Goal: Task Accomplishment & Management: Complete application form

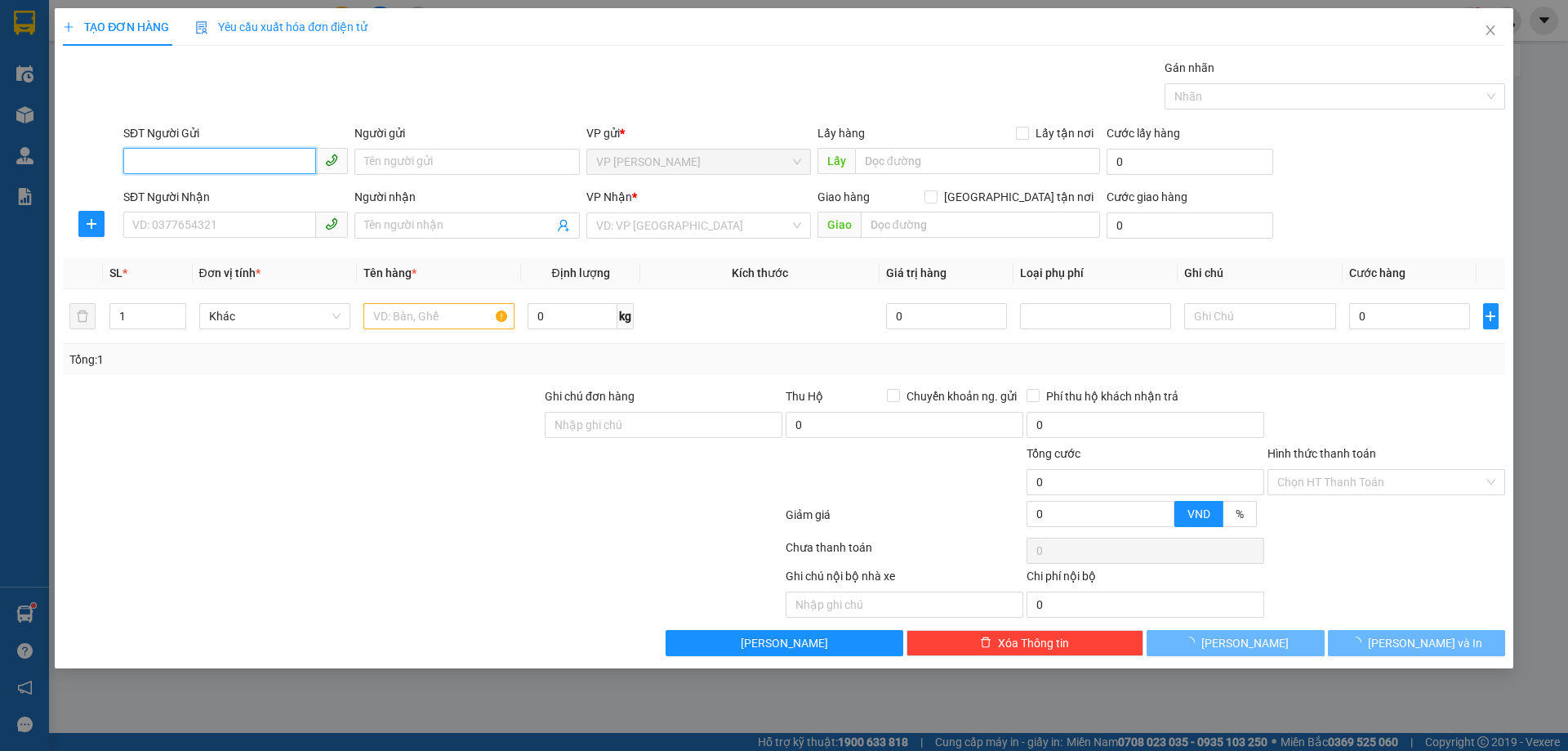
click at [223, 159] on input "SĐT Người Gửi" at bounding box center [219, 160] width 192 height 26
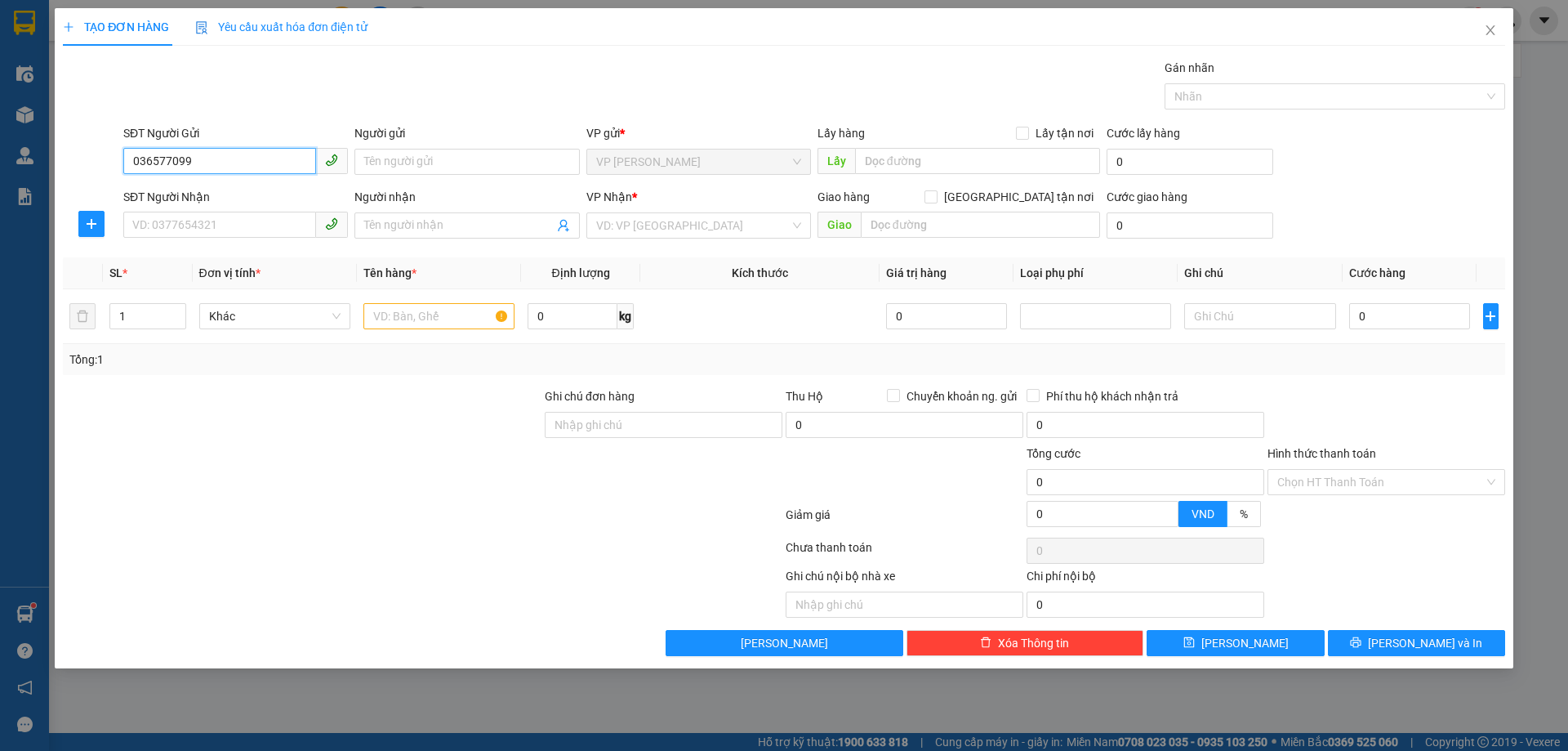
type input "0365770997"
click at [235, 193] on div "0365770997 - CHỊ THU" at bounding box center [235, 194] width 205 height 18
type input "CHỊ THU"
checkbox input "true"
type input "TC"
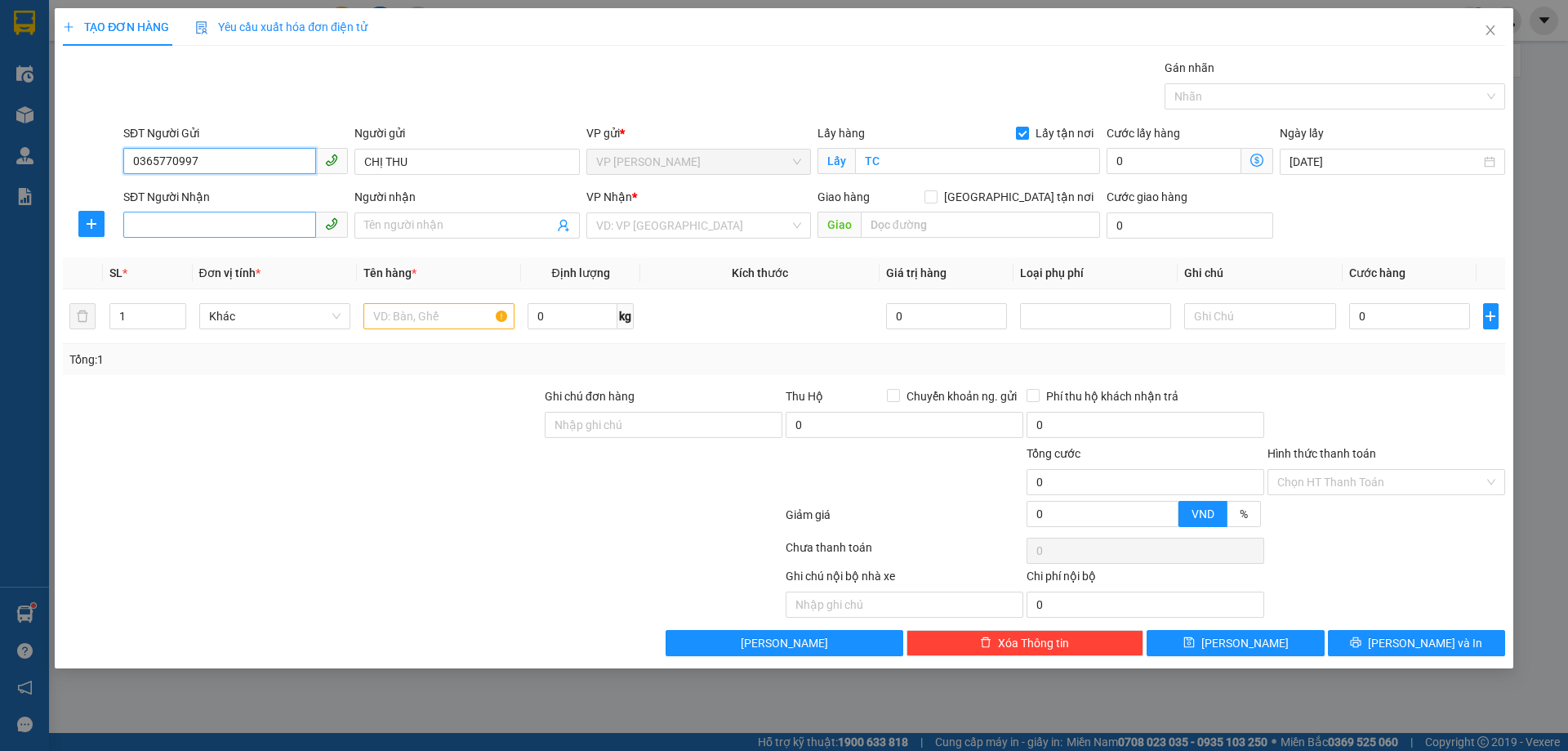
type input "0365770997"
click at [235, 215] on input "SĐT Người Nhận" at bounding box center [219, 225] width 192 height 26
click at [209, 260] on div "0979399428 - C LÝ(0979665328)" at bounding box center [235, 258] width 205 height 18
type input "0979399428"
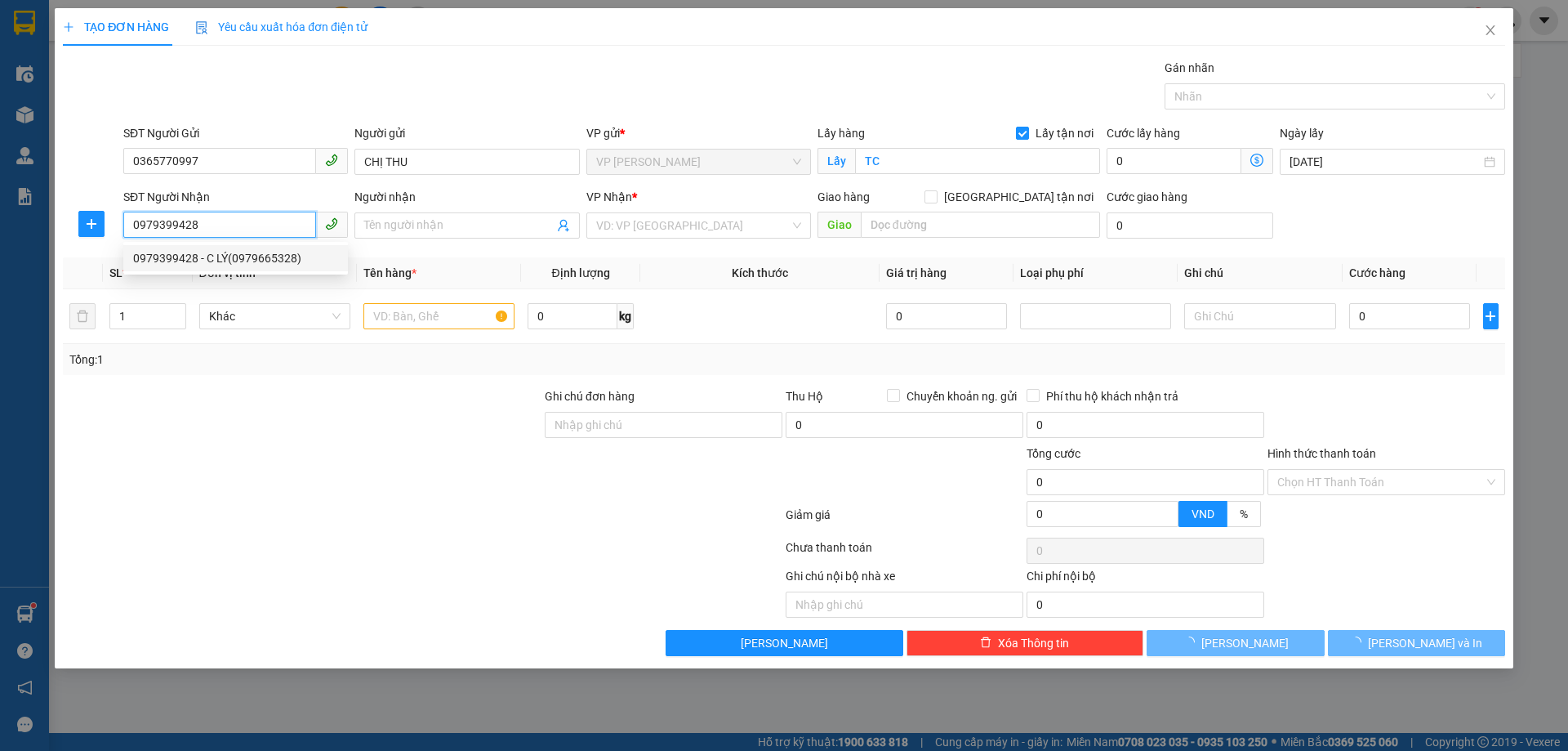
type input "C LÝ(0979665328)"
checkbox input "true"
type input "cx ng cảnh dị, định công, hoàng mai, [GEOGRAPHIC_DATA]"
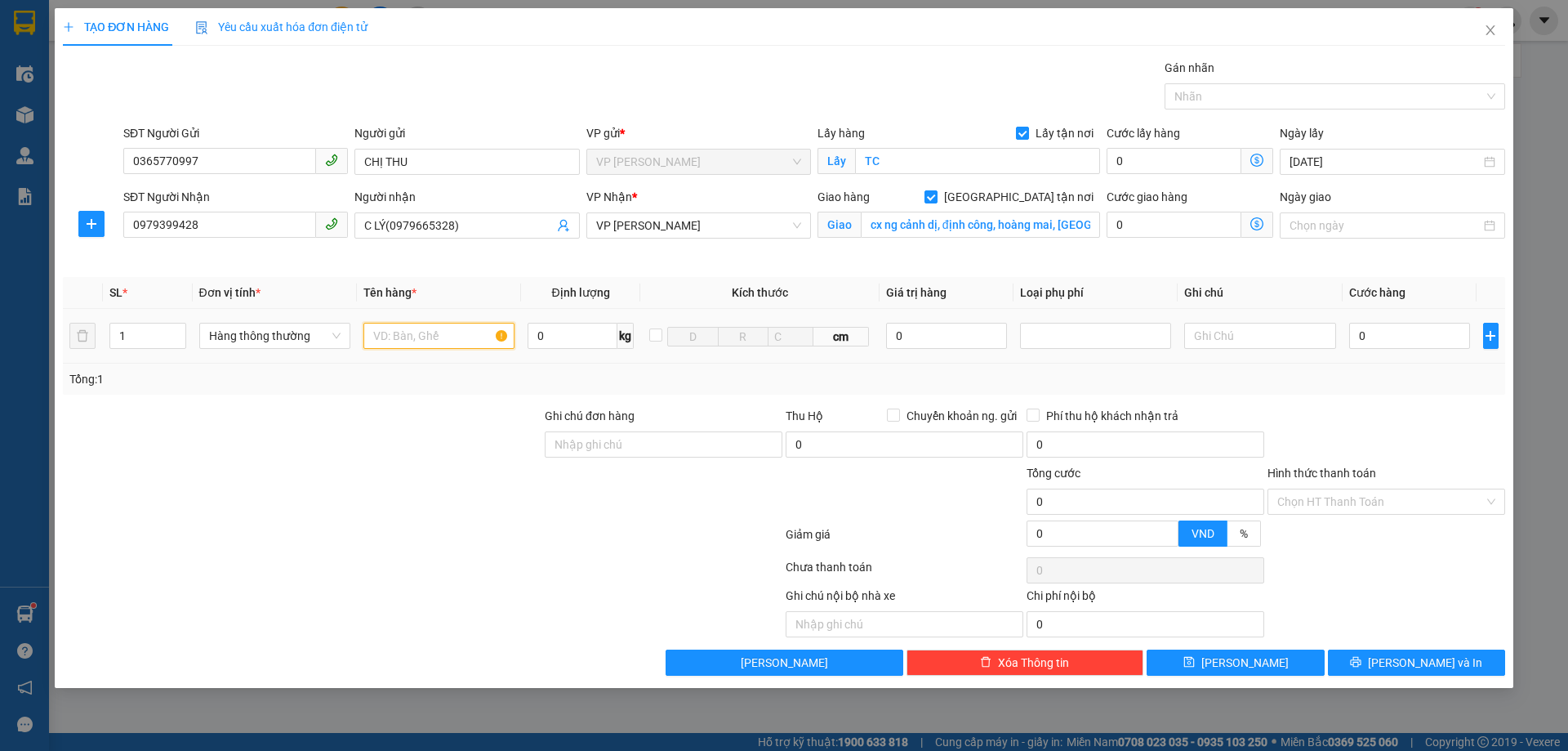
click at [457, 330] on input "text" at bounding box center [439, 336] width 151 height 26
type input "D"
type input "ĐỒ ĂN NHẬN NGUYÊN KIỆN"
click at [1406, 334] on input "0" at bounding box center [1410, 336] width 122 height 26
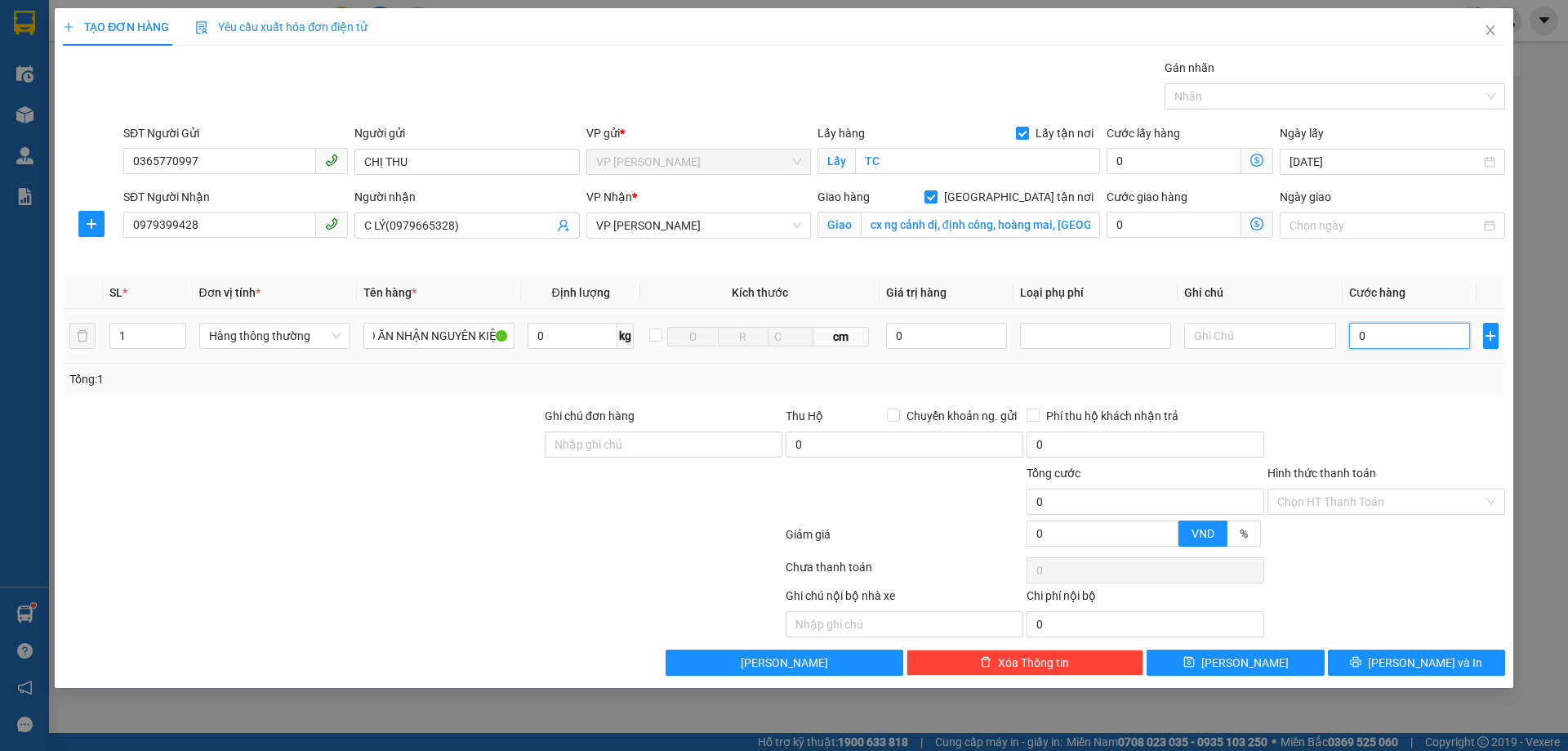
scroll to position [0, 0]
type input "4"
type input "40"
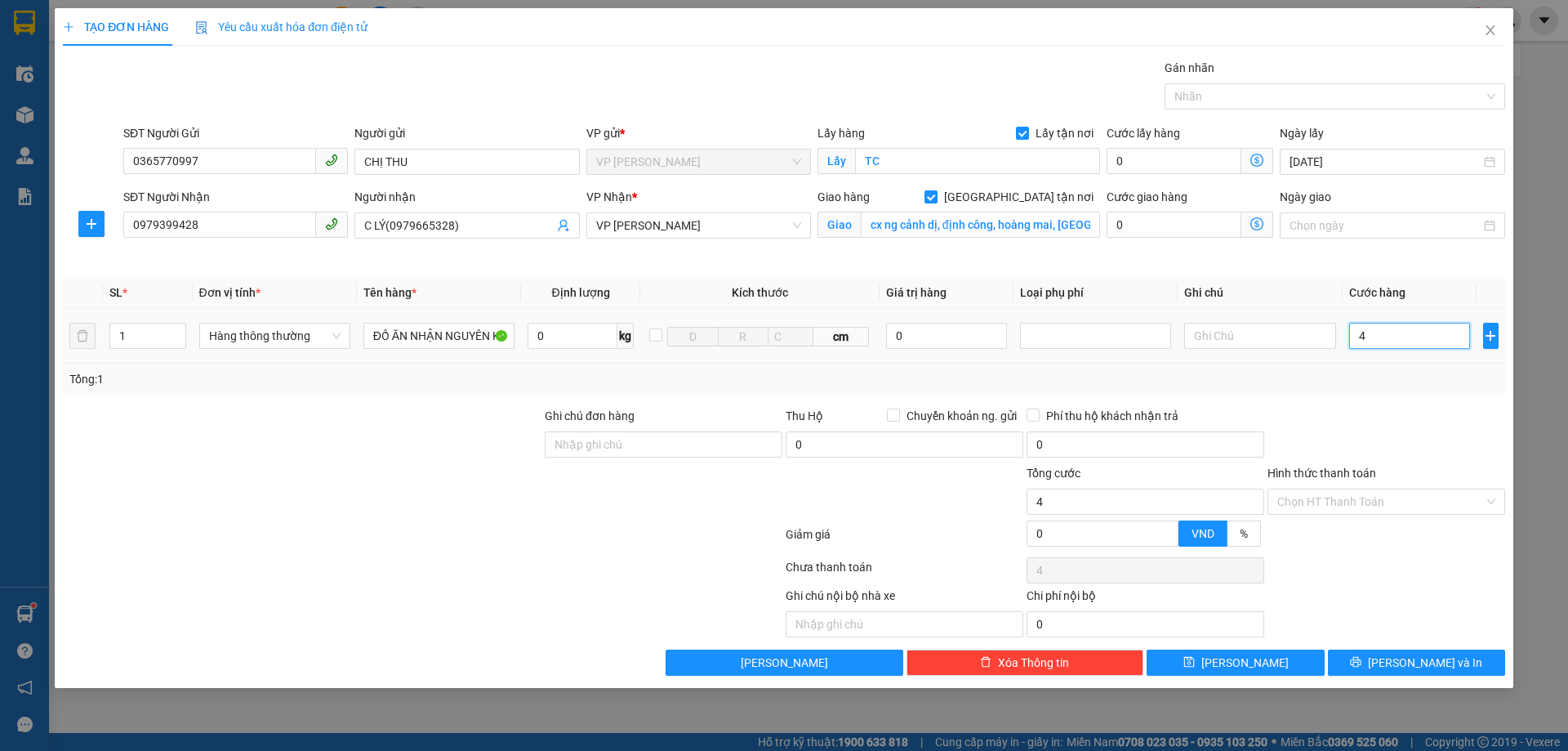
type input "40"
type input "400"
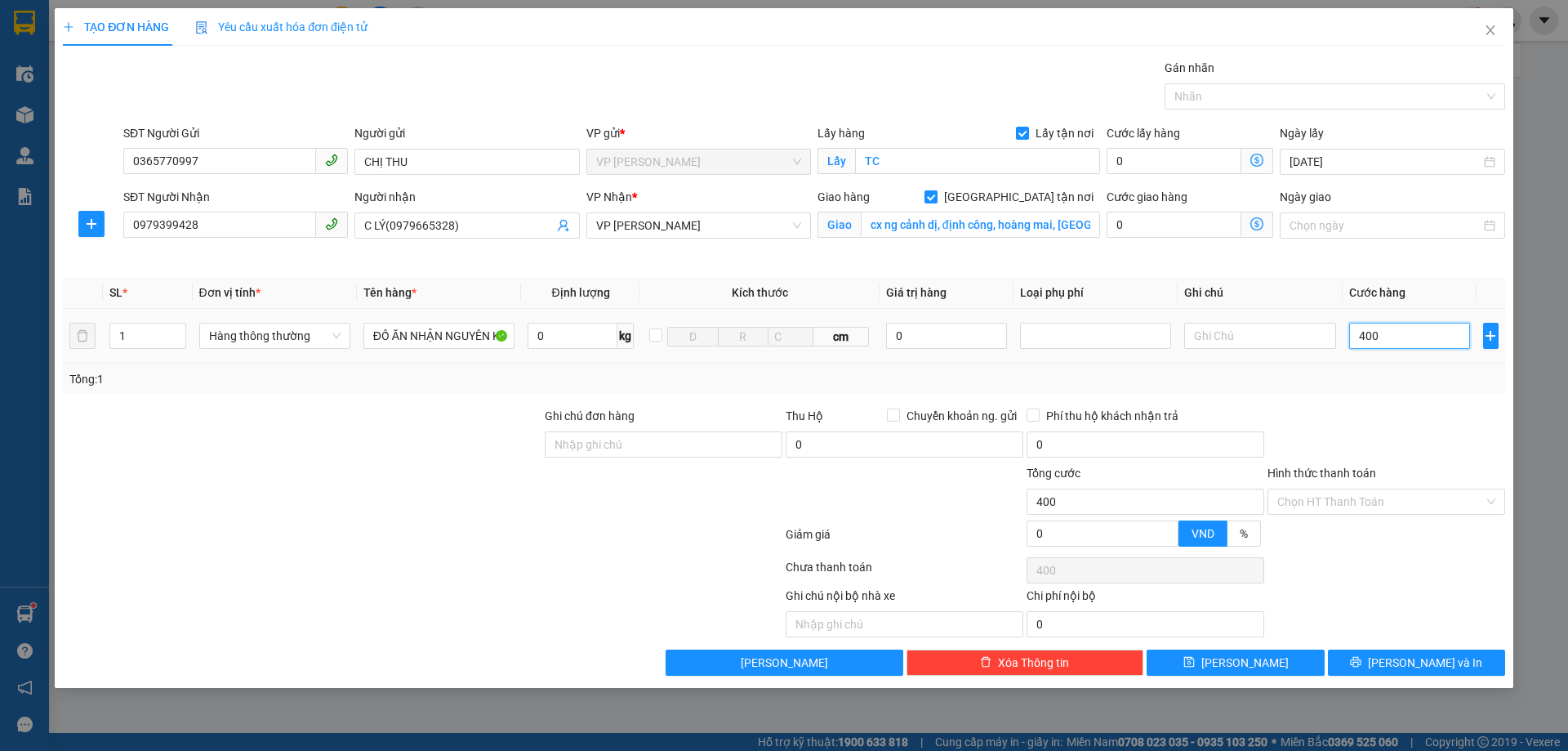
type input "4.000"
type input "40.000"
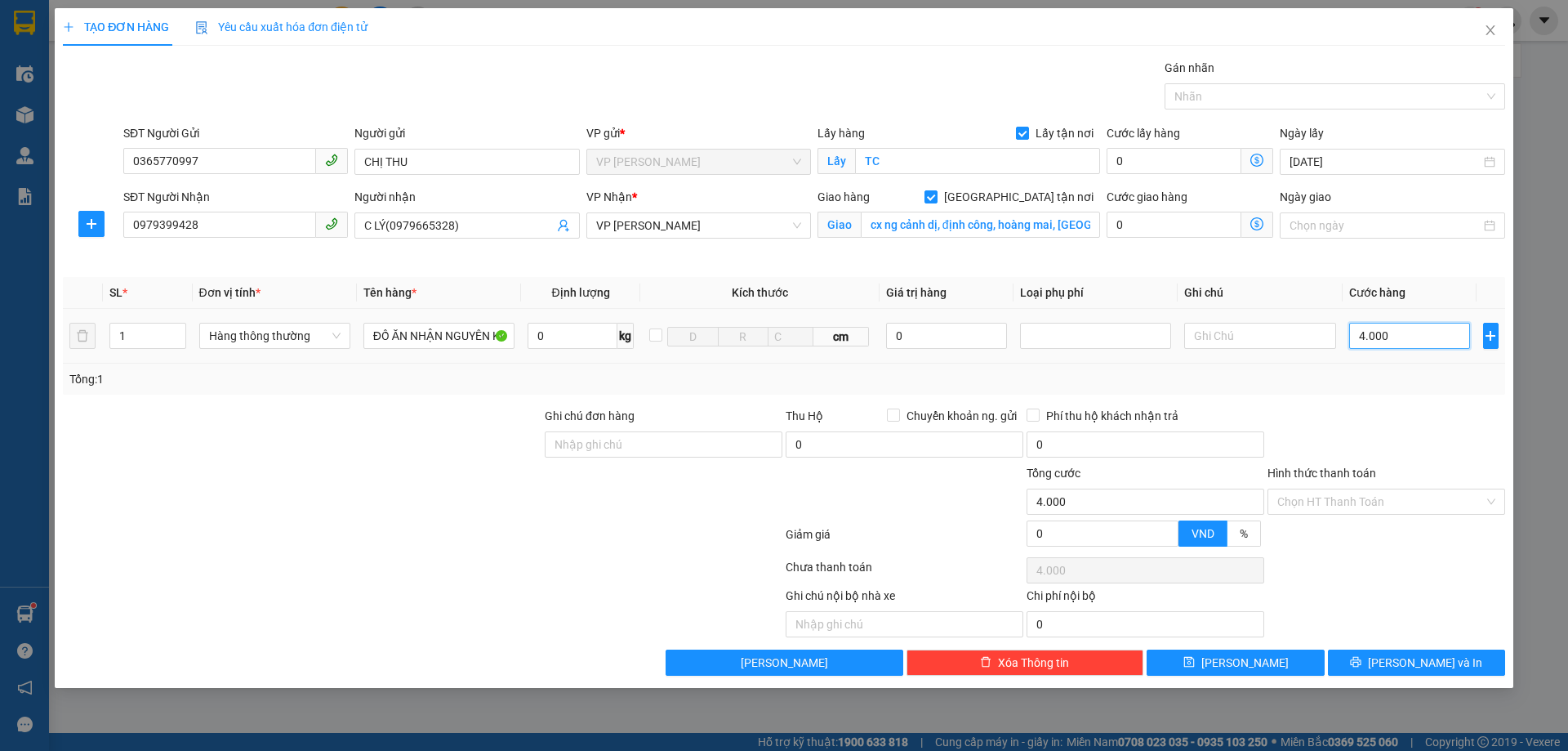
type input "40.000"
click at [1412, 666] on span "[PERSON_NAME] và In" at bounding box center [1425, 662] width 114 height 18
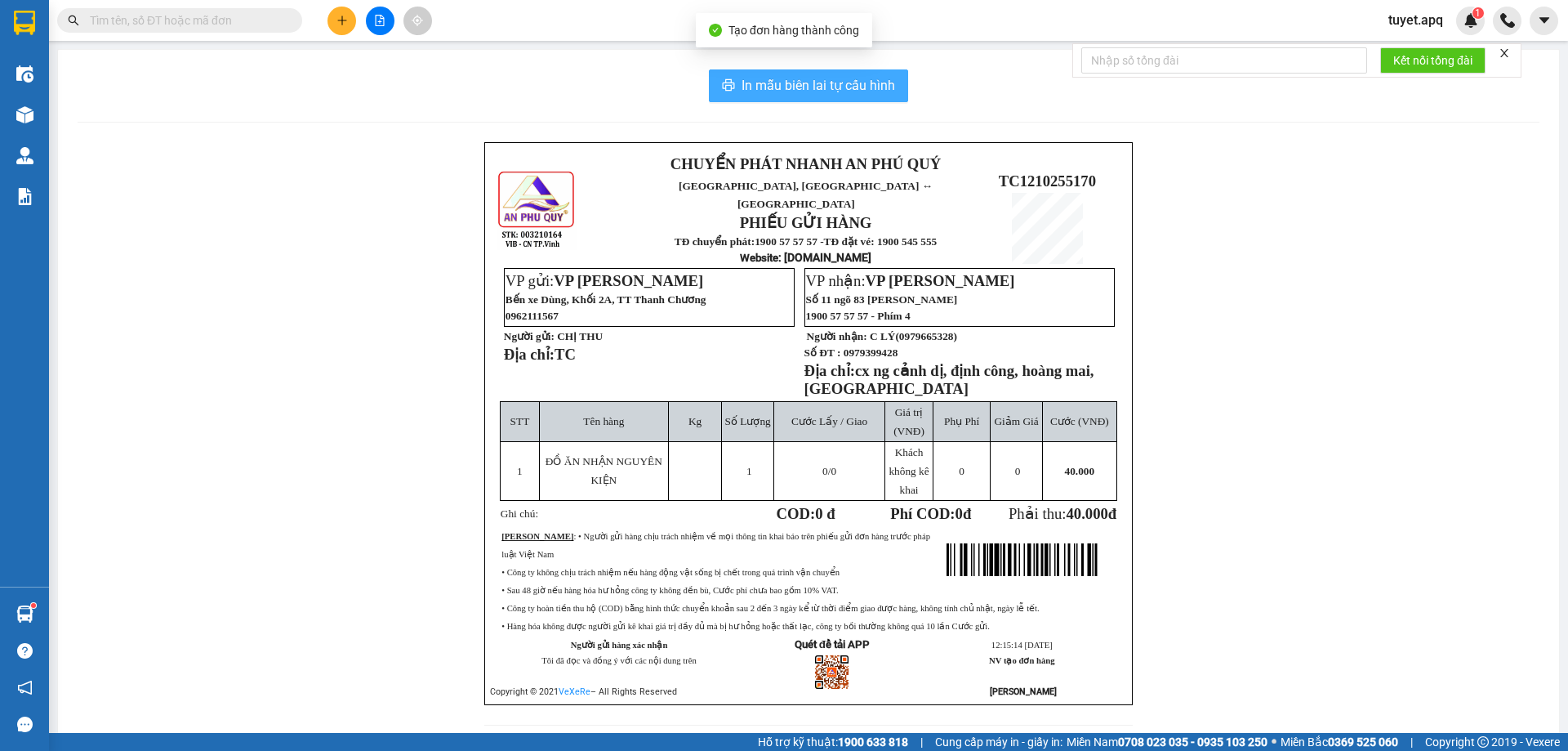
click at [849, 81] on span "In mẫu biên lai tự cấu hình" at bounding box center [817, 86] width 153 height 20
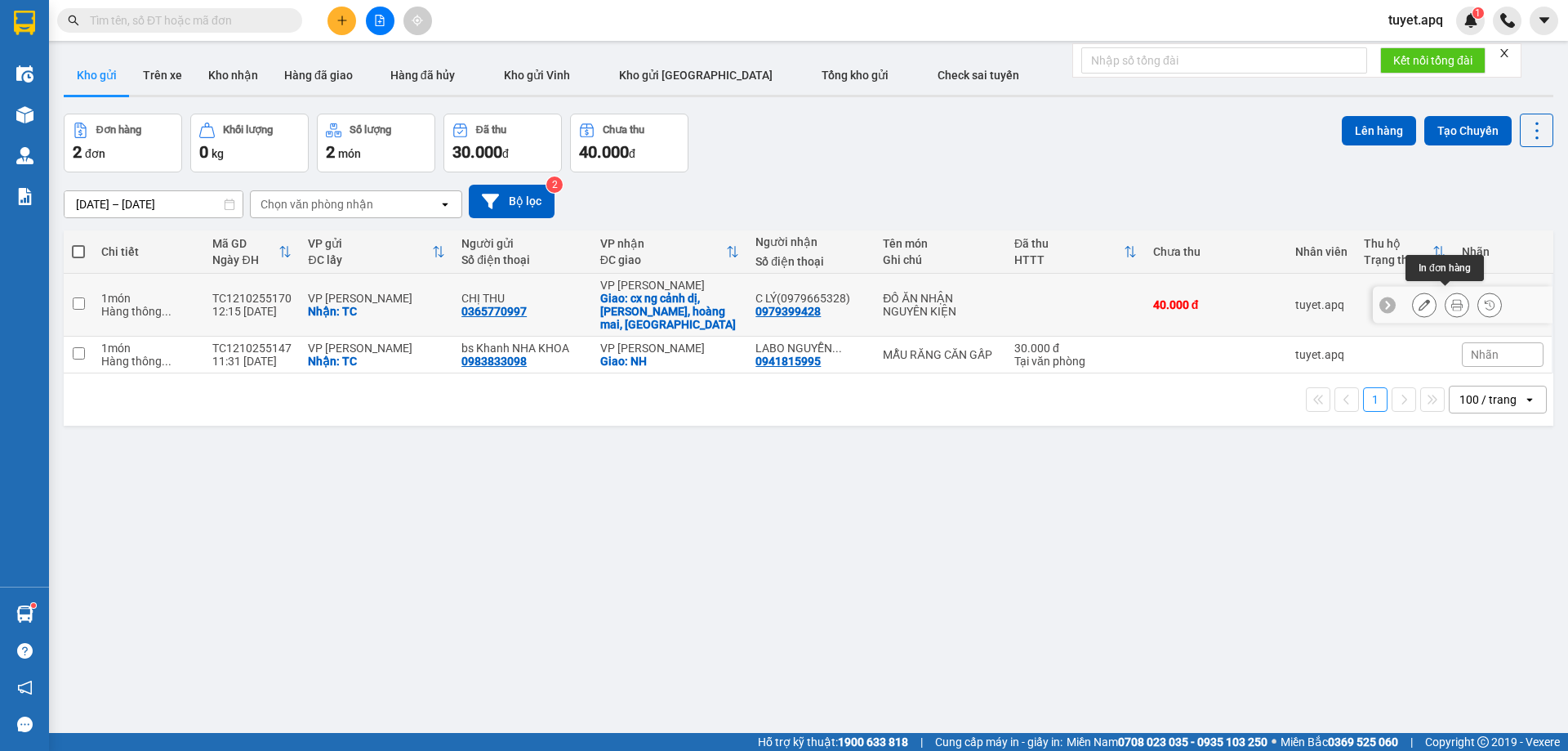
click at [1451, 299] on icon at bounding box center [1456, 304] width 11 height 11
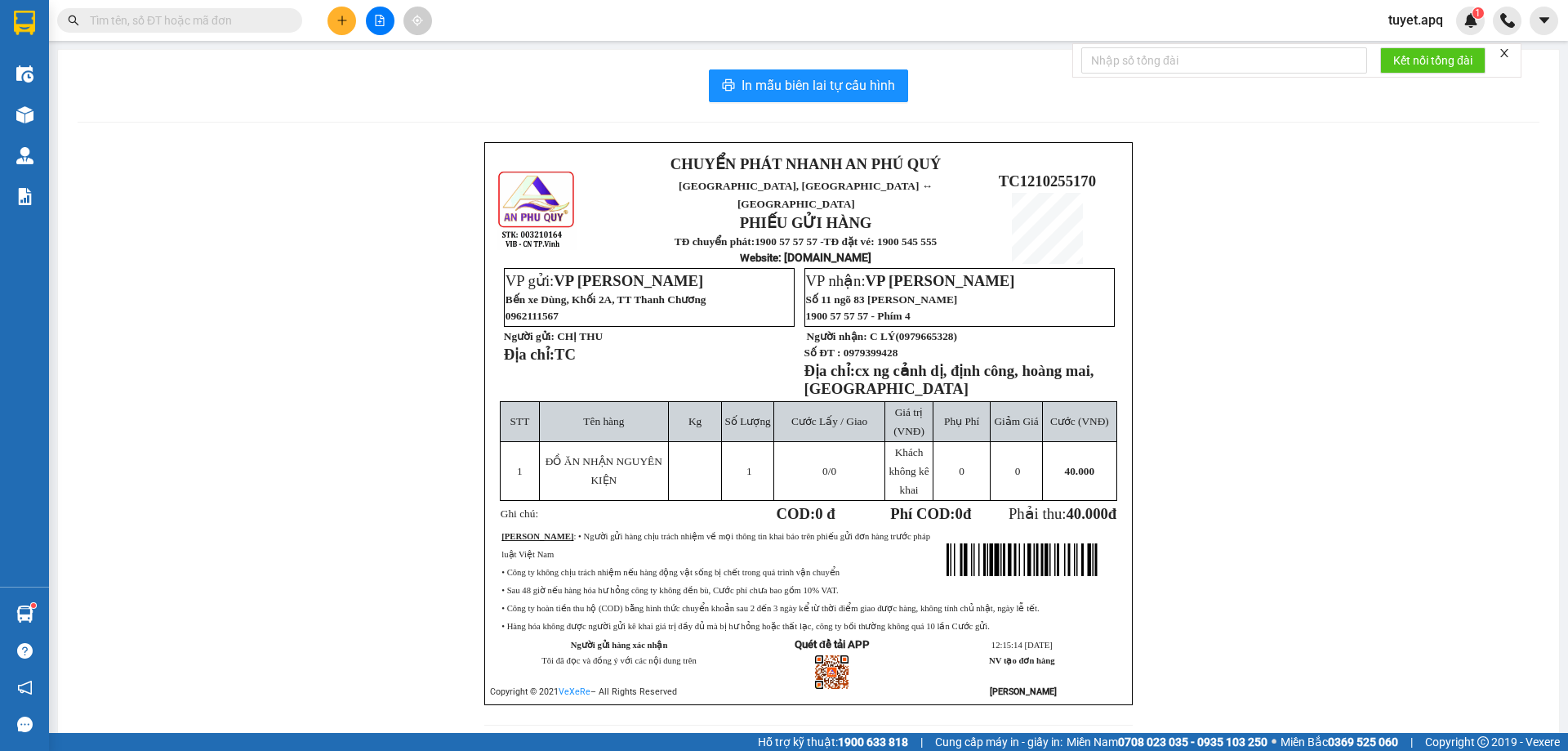
click at [790, 66] on div "In mẫu biên lai tự cấu hình CHUYỂN PHÁT NHANH AN [GEOGRAPHIC_DATA], [GEOGRAPHIC…" at bounding box center [808, 407] width 1501 height 715
click at [797, 85] on span "In mẫu biên lai tự cấu hình" at bounding box center [817, 86] width 153 height 20
